Goal: Information Seeking & Learning: Learn about a topic

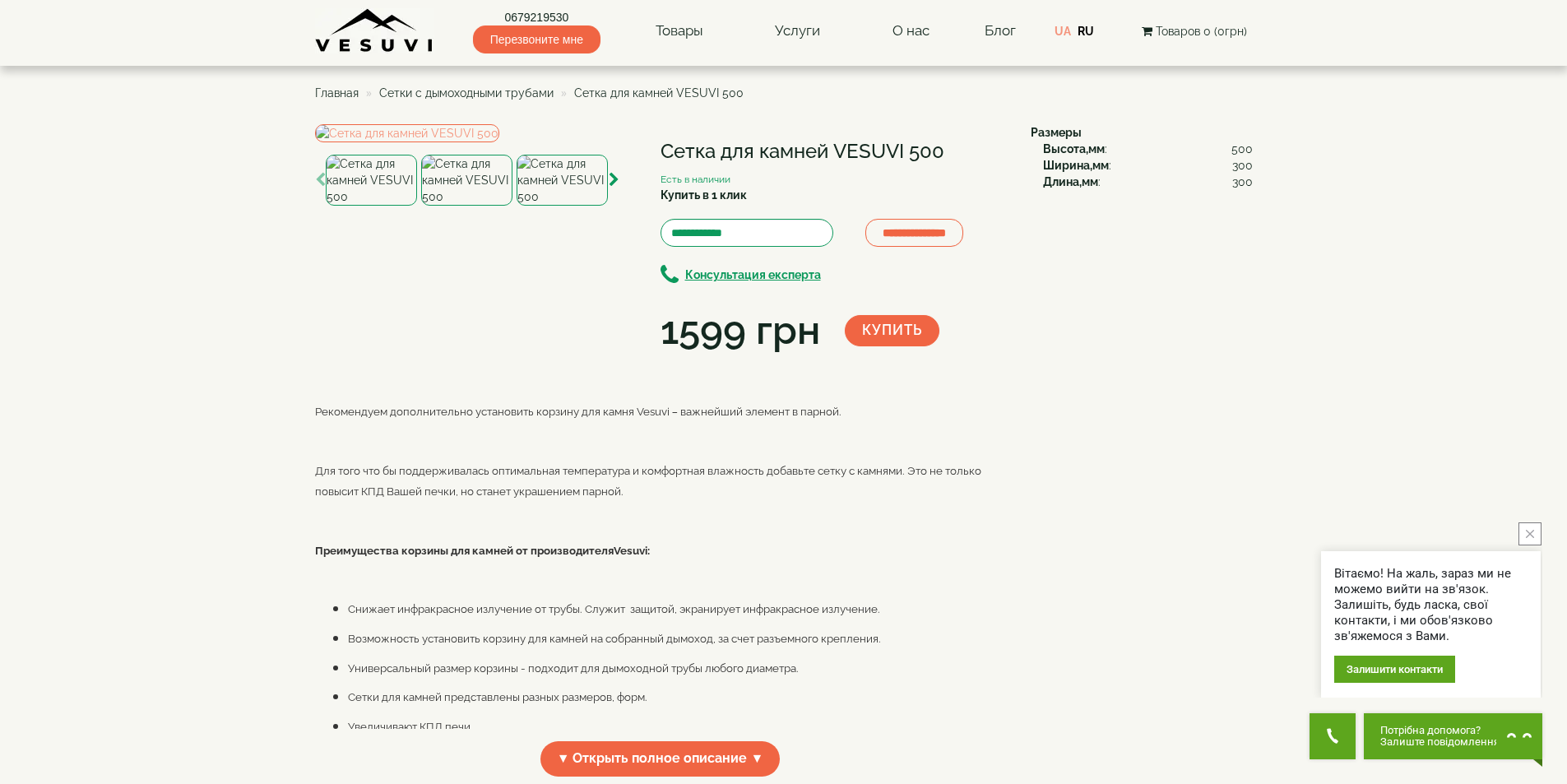
click at [458, 88] on span "Сетки с дымоходными трубами" at bounding box center [466, 93] width 174 height 13
click at [326, 90] on span "Главная" at bounding box center [337, 93] width 44 height 13
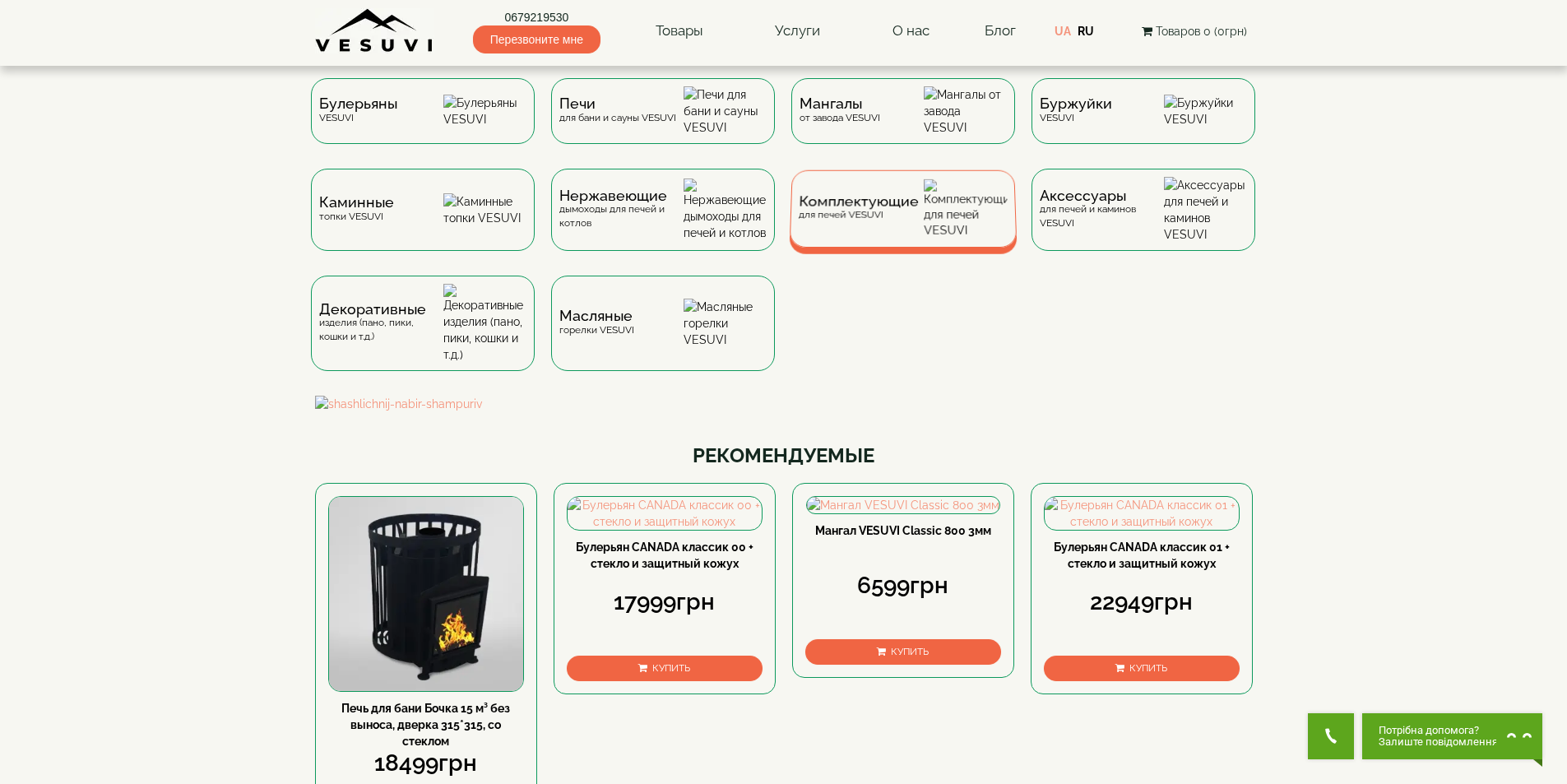
click at [928, 222] on div "Комплектующие для печей VESUVI" at bounding box center [902, 208] width 228 height 77
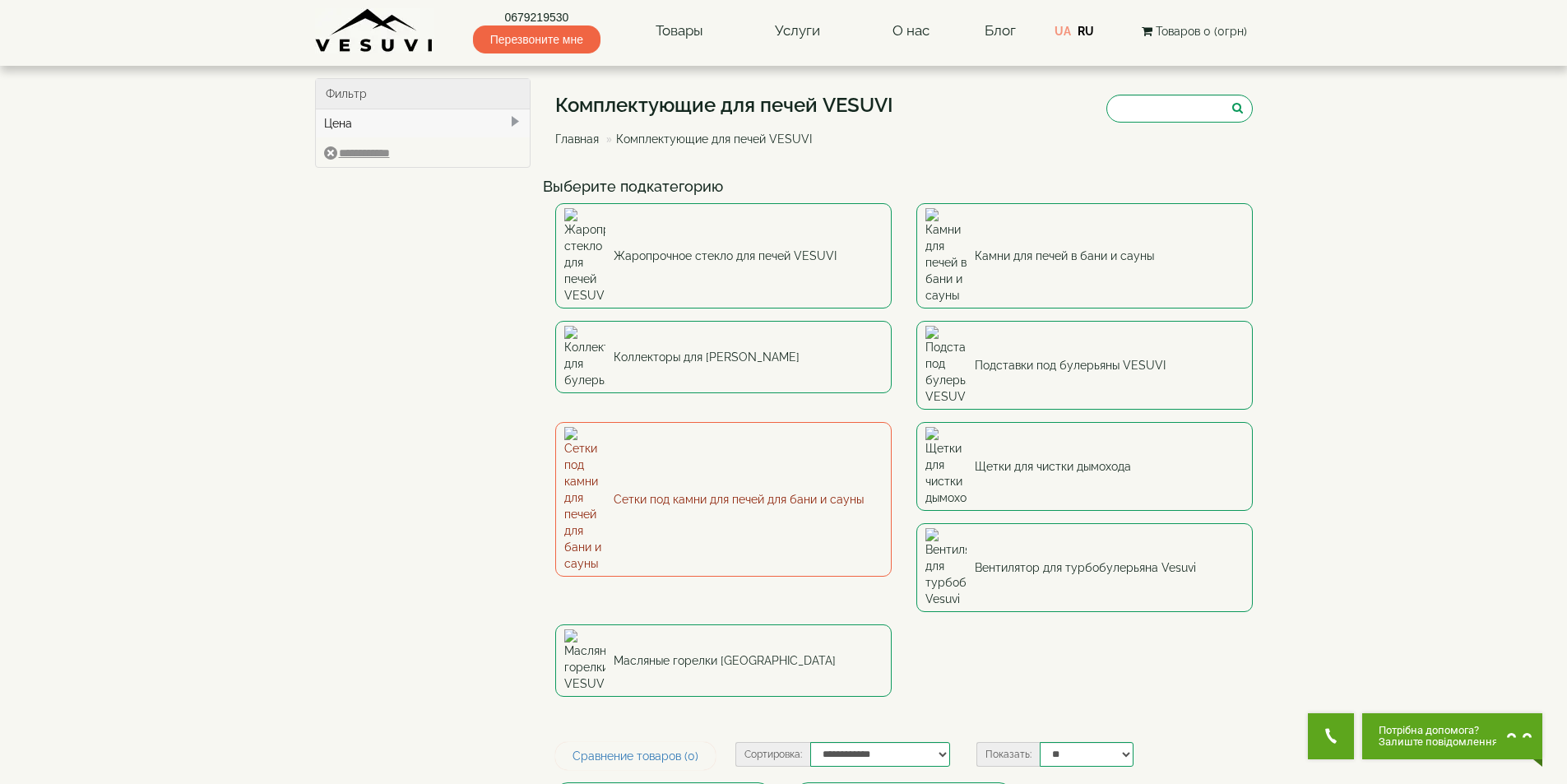
click at [611, 422] on link "Сетки под камни для печей для бани и сауны" at bounding box center [724, 499] width 337 height 155
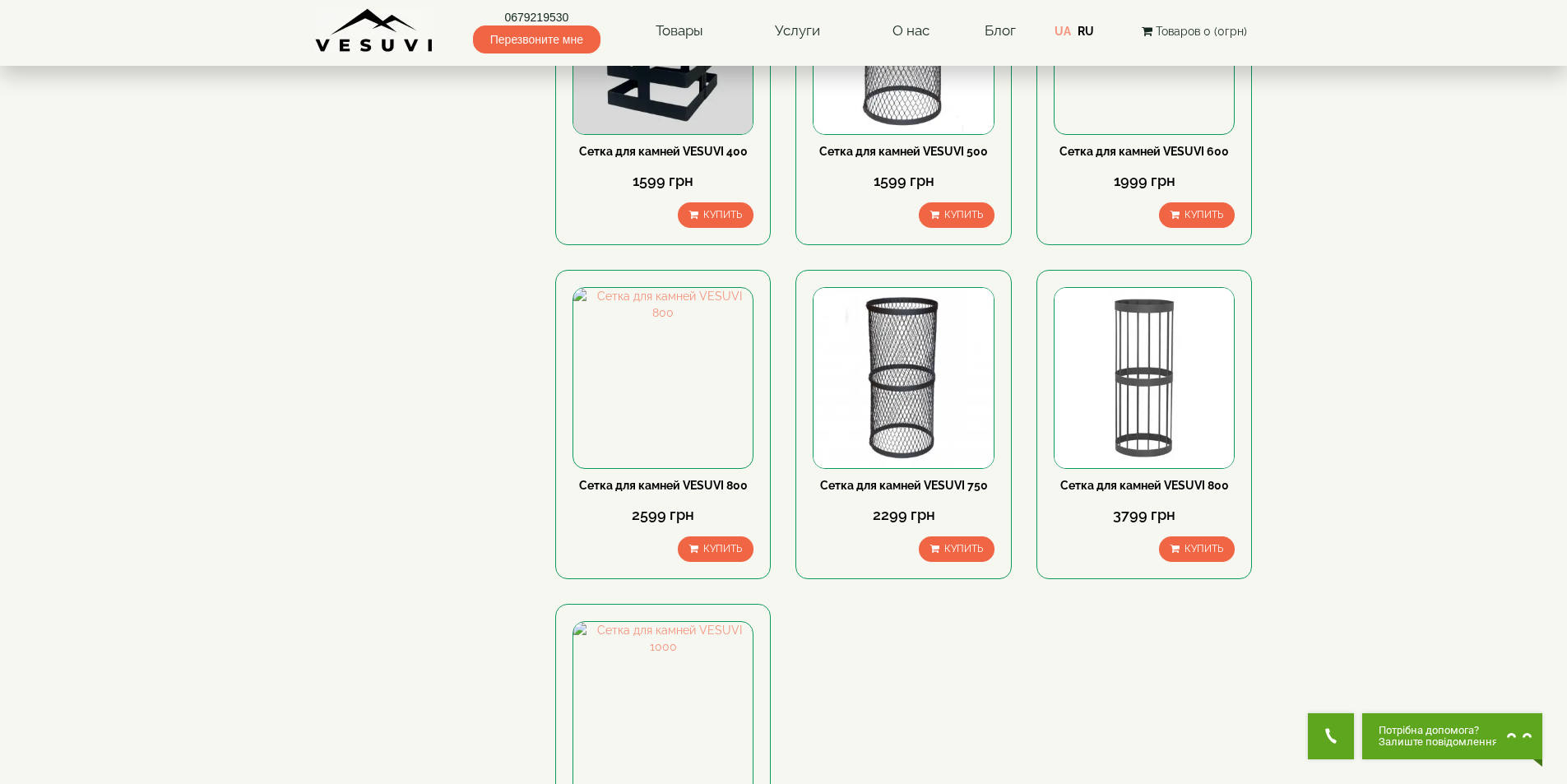
scroll to position [247, 0]
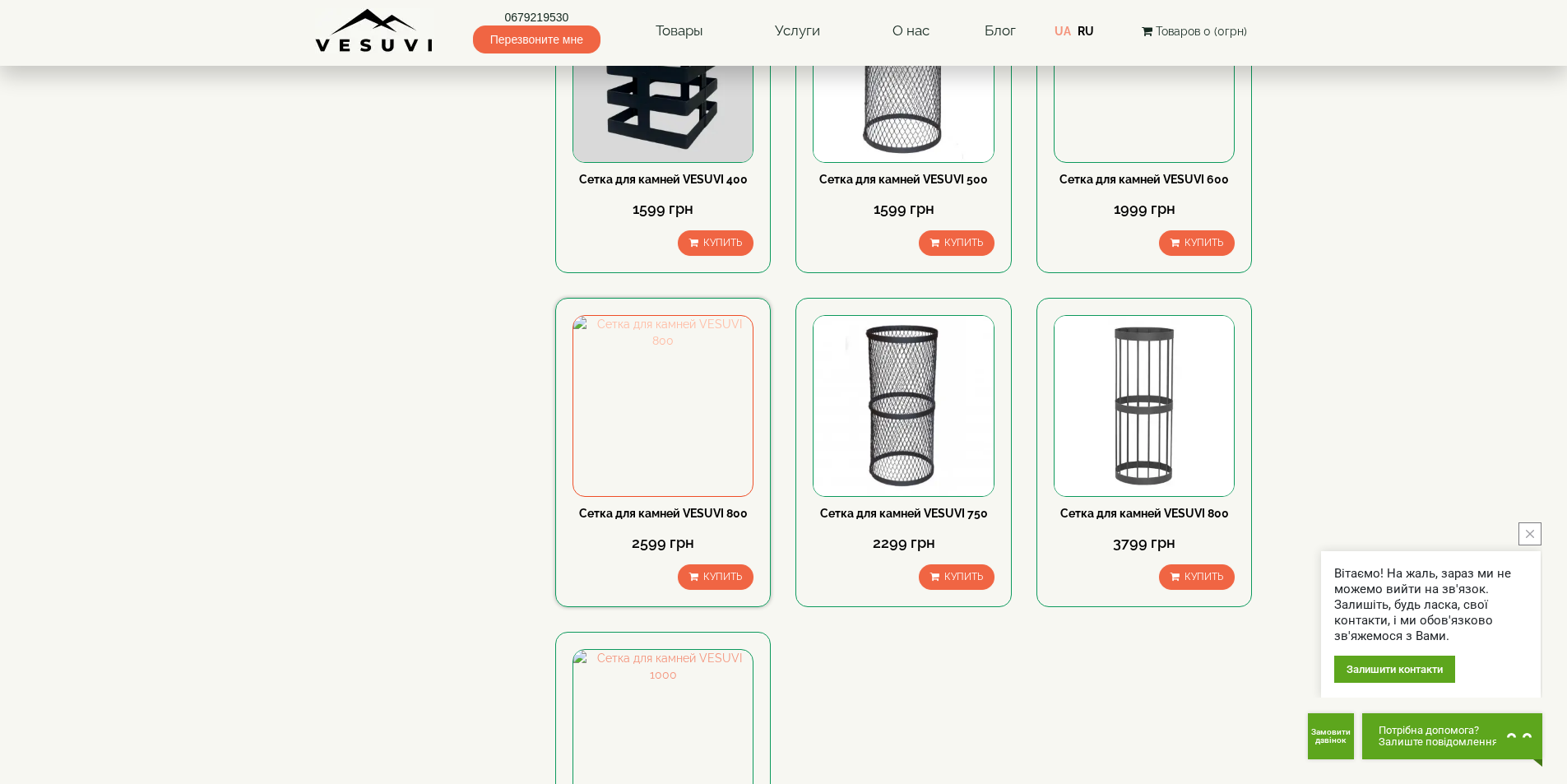
click at [599, 395] on img at bounding box center [663, 405] width 179 height 179
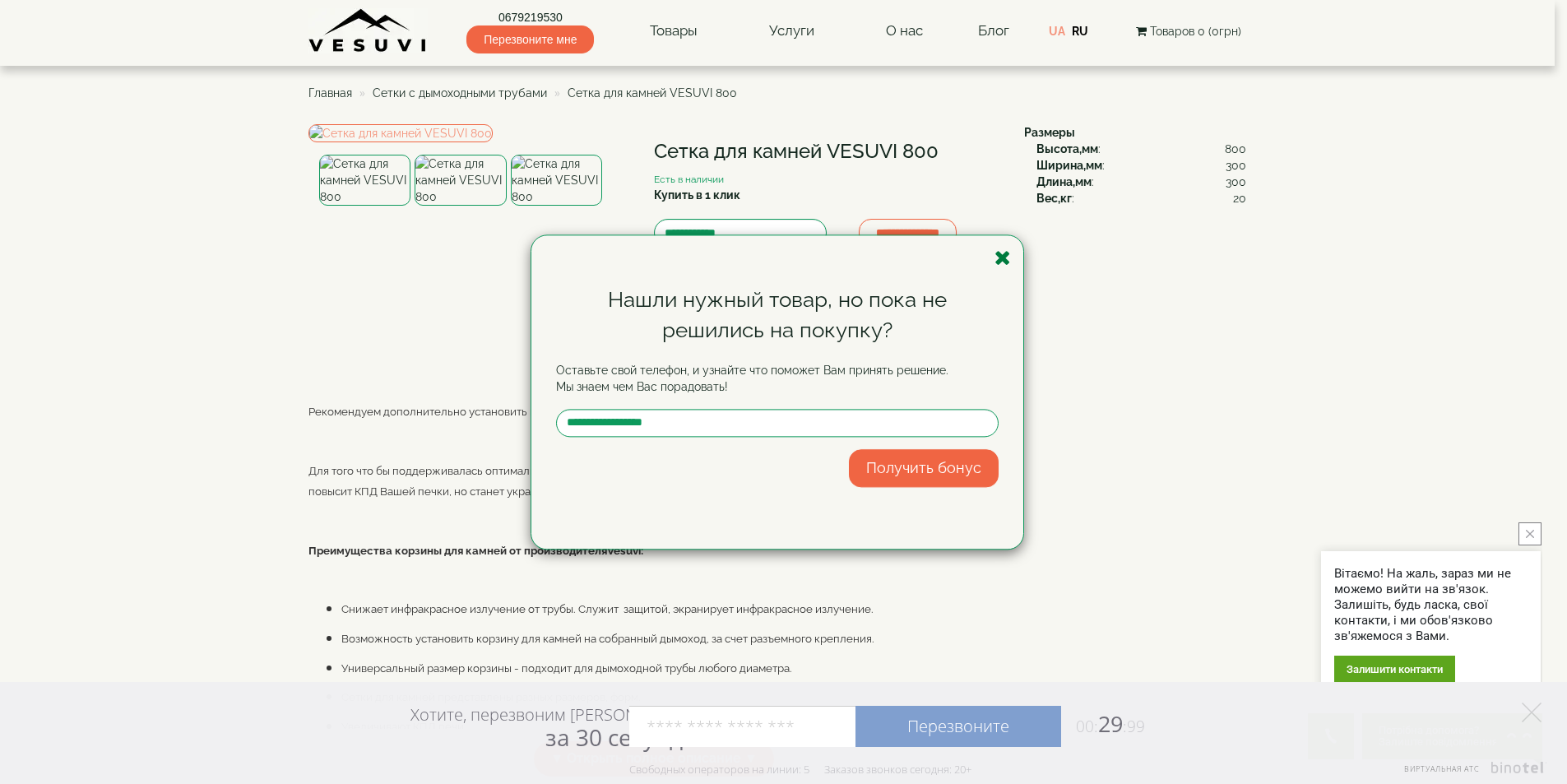
click at [1001, 255] on icon "button" at bounding box center [1003, 258] width 17 height 21
